Goal: Task Accomplishment & Management: Use online tool/utility

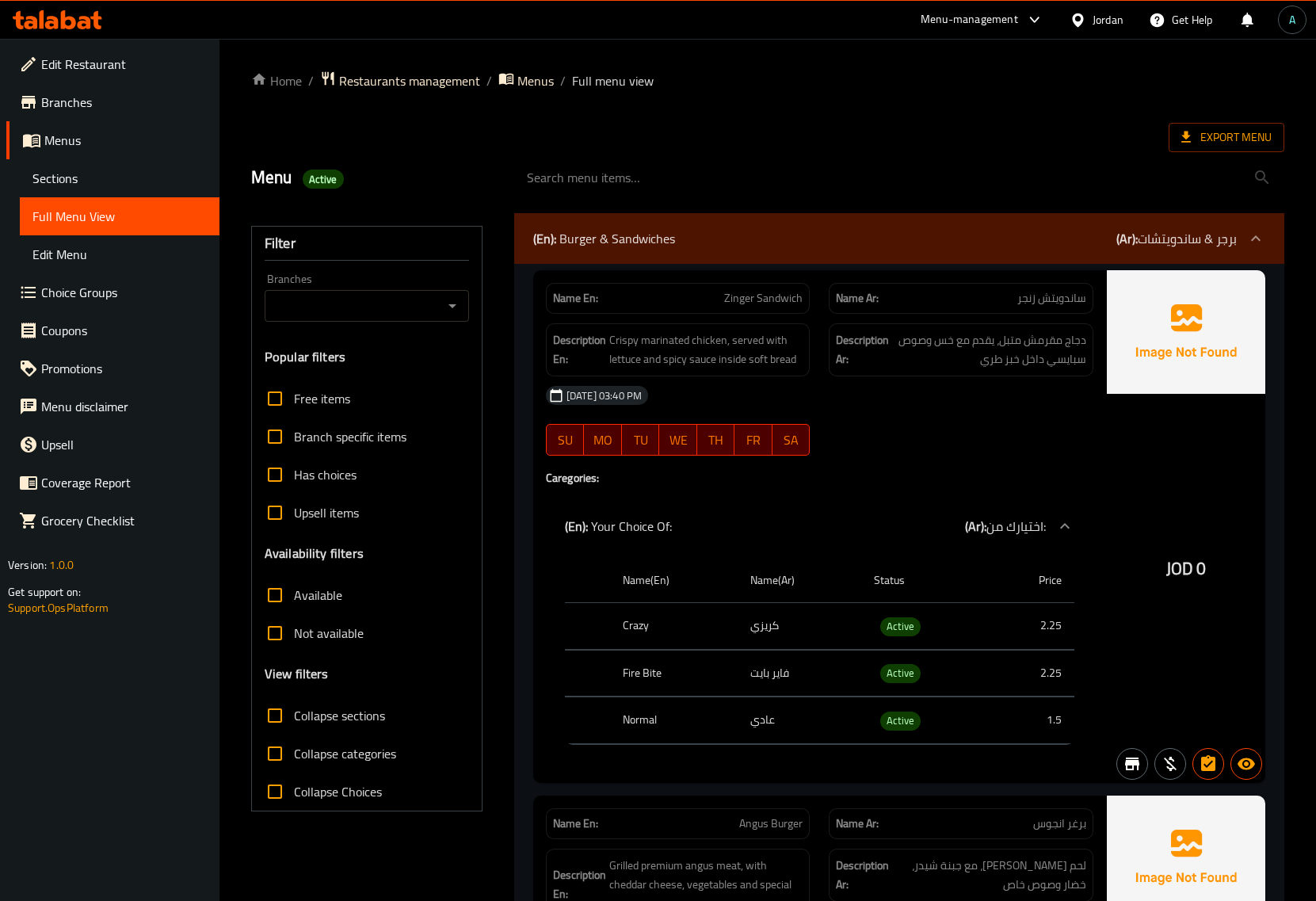
scroll to position [5622, 0]
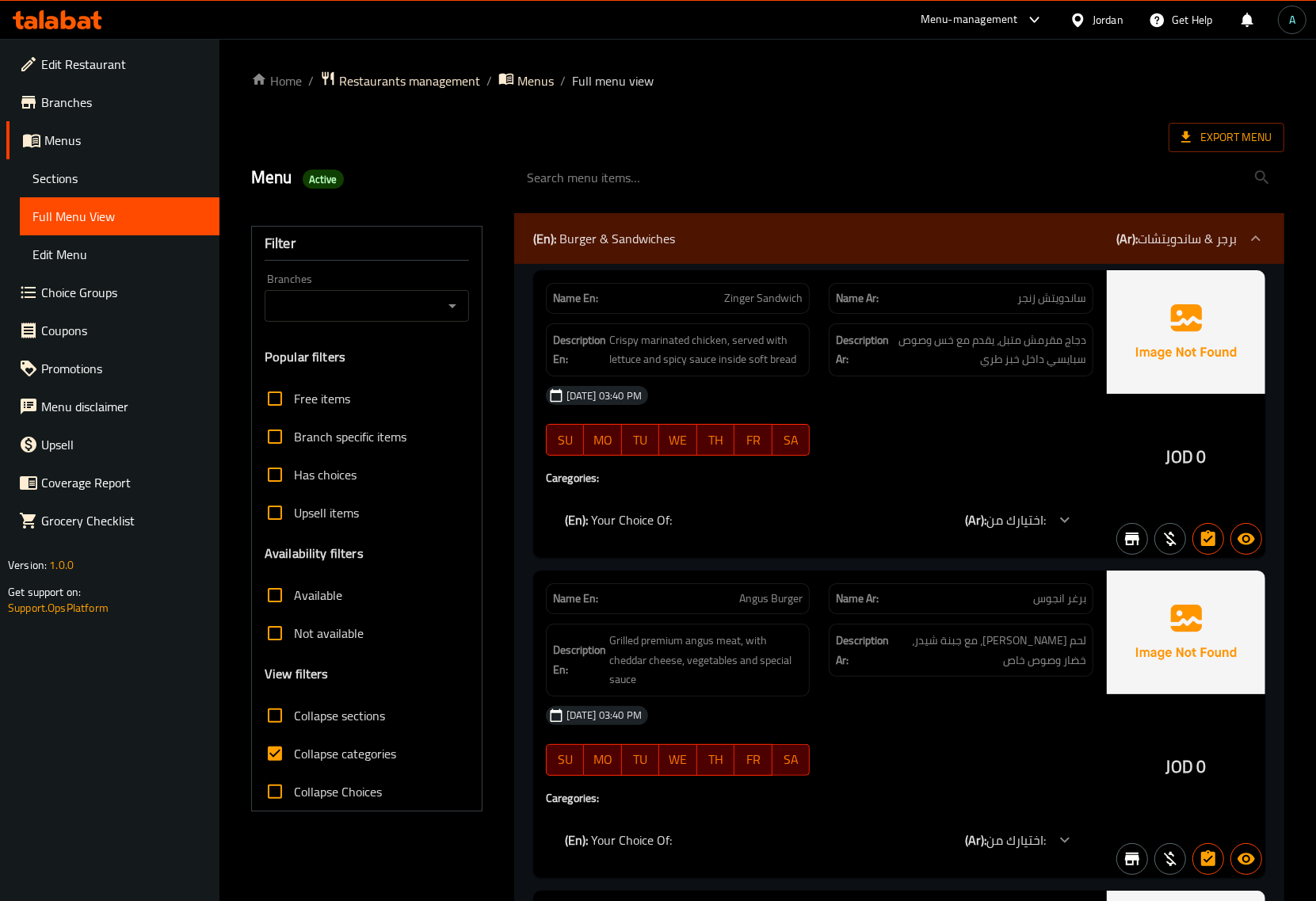
click at [292, 758] on input "Collapse categories" at bounding box center [274, 753] width 38 height 38
checkbox input "false"
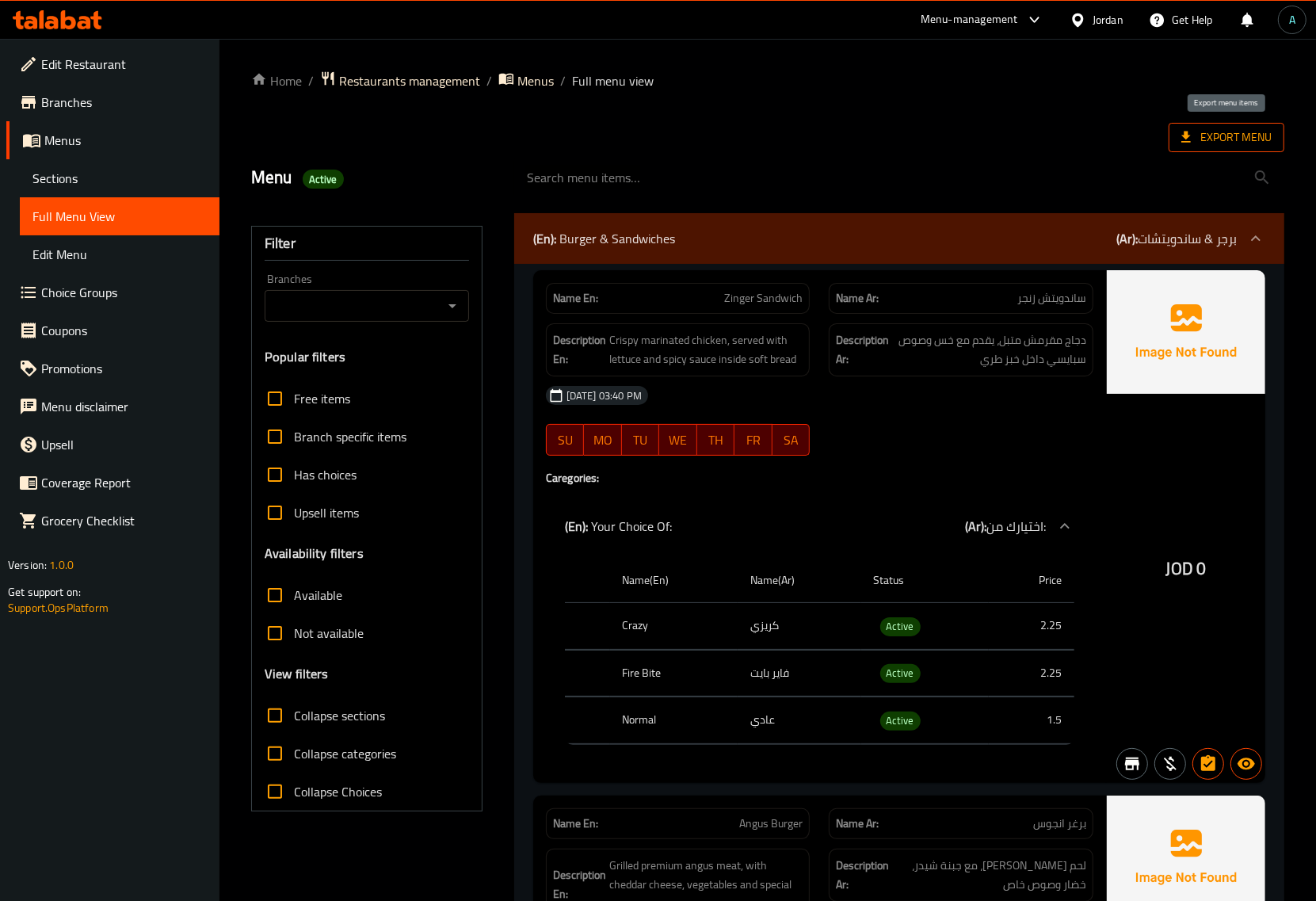
click at [1215, 136] on span "Export Menu" at bounding box center [1227, 137] width 91 height 19
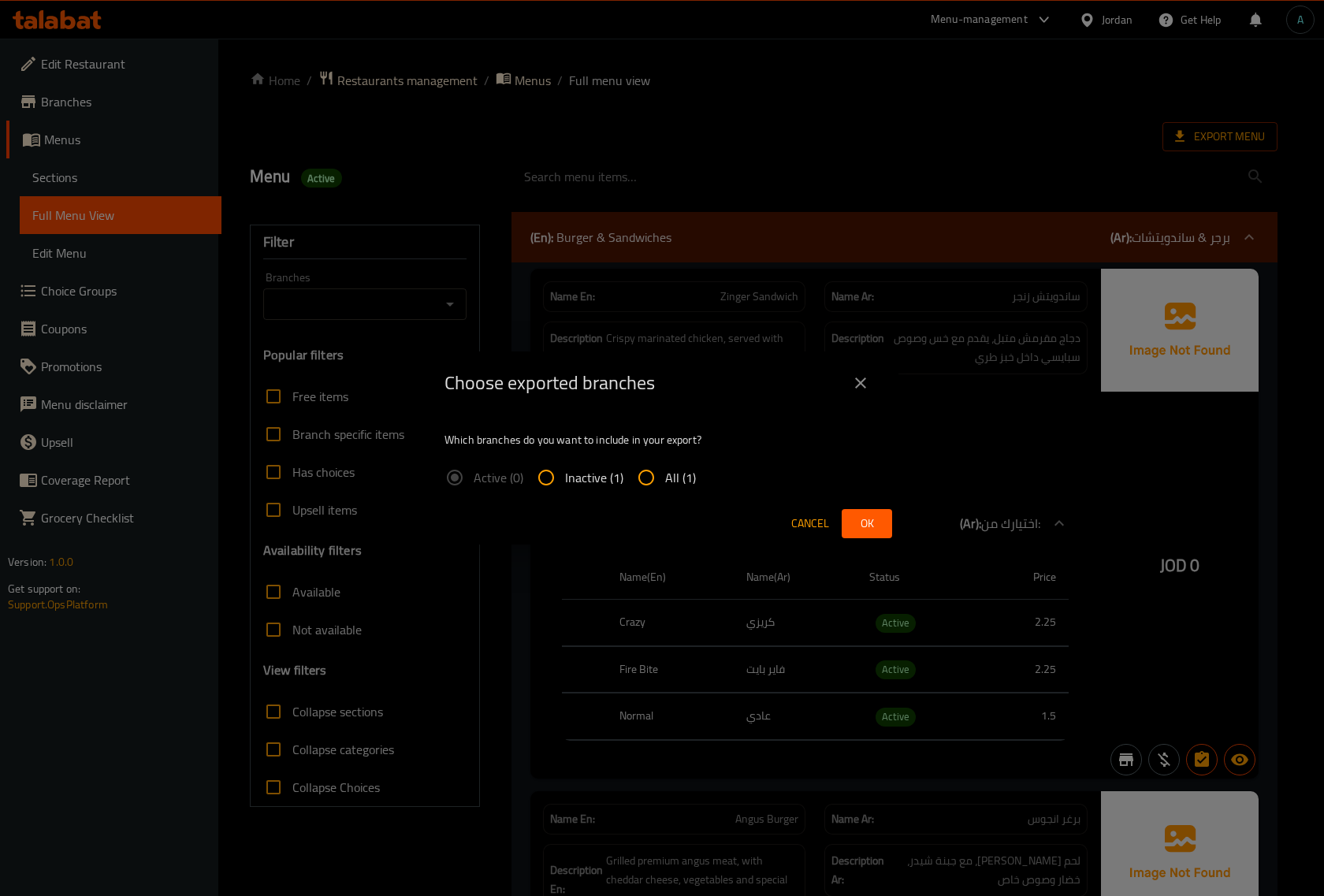
click at [658, 471] on input "All (1)" at bounding box center [646, 477] width 38 height 38
radio input "true"
click at [865, 520] on span "Ok" at bounding box center [866, 523] width 25 height 19
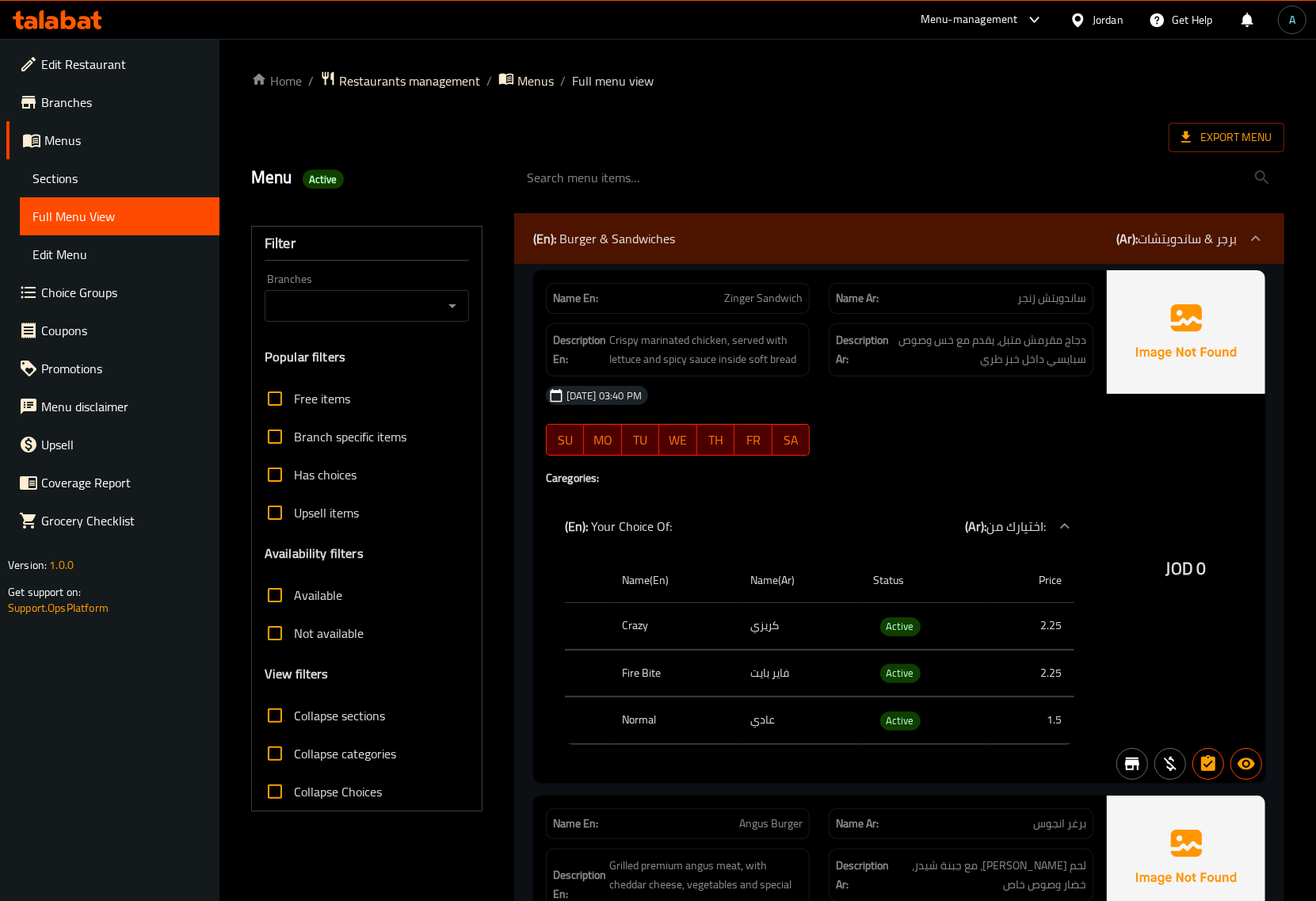
click at [1095, 17] on div "Jordan" at bounding box center [1108, 19] width 30 height 18
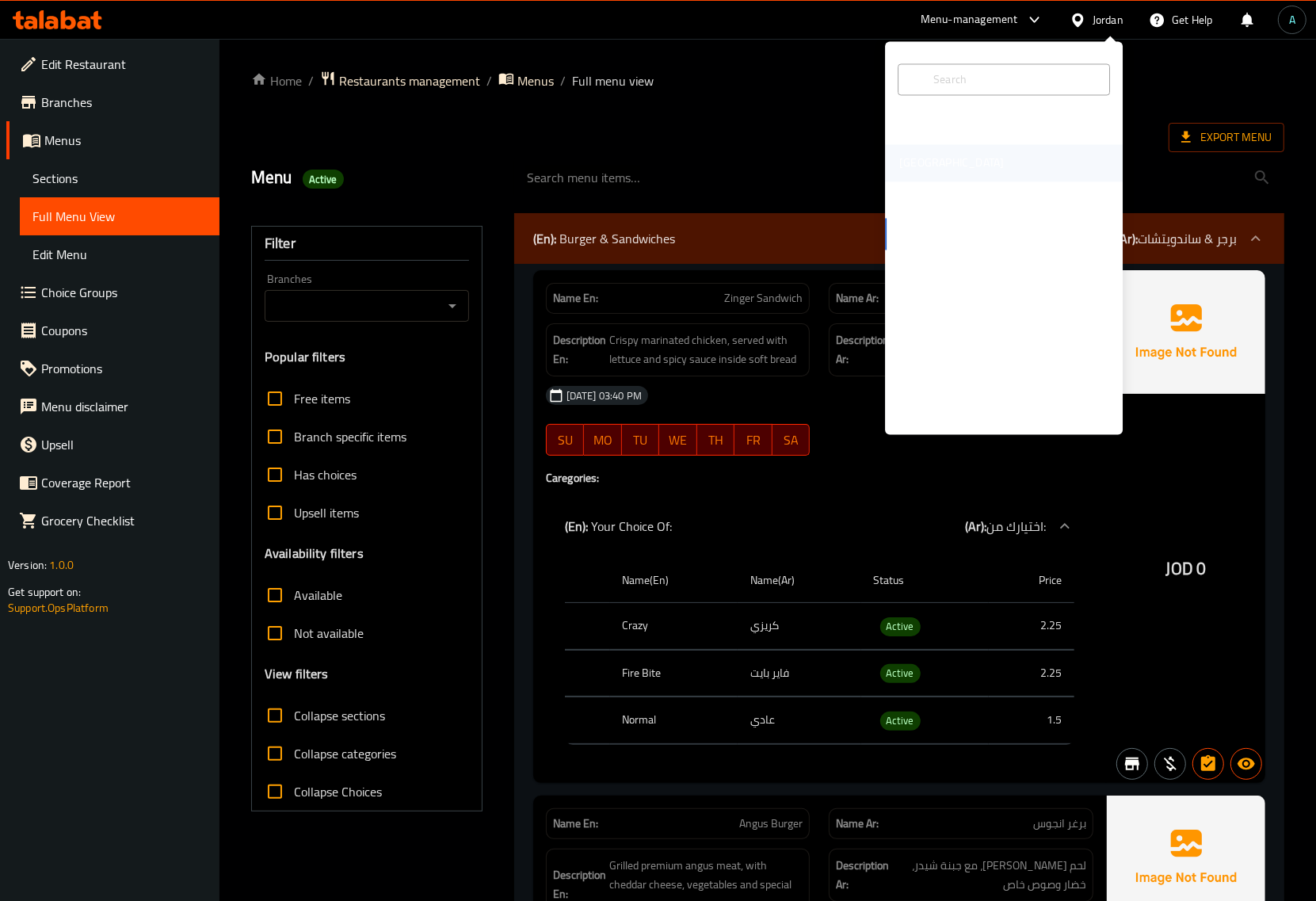
click at [932, 154] on div "Egypt" at bounding box center [1004, 163] width 238 height 36
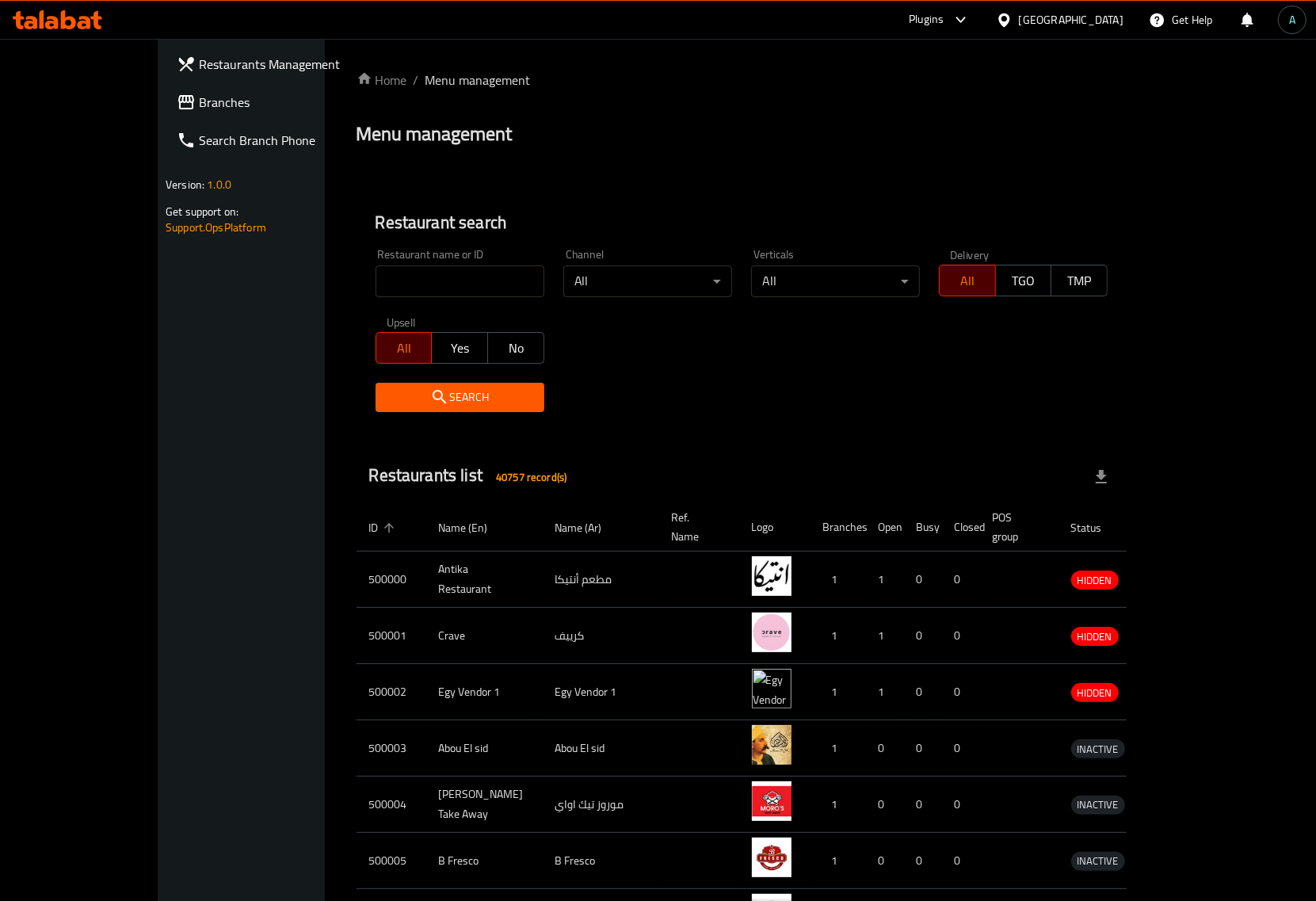
click at [164, 117] on link "Branches" at bounding box center [271, 102] width 213 height 38
